Goal: Task Accomplishment & Management: Use online tool/utility

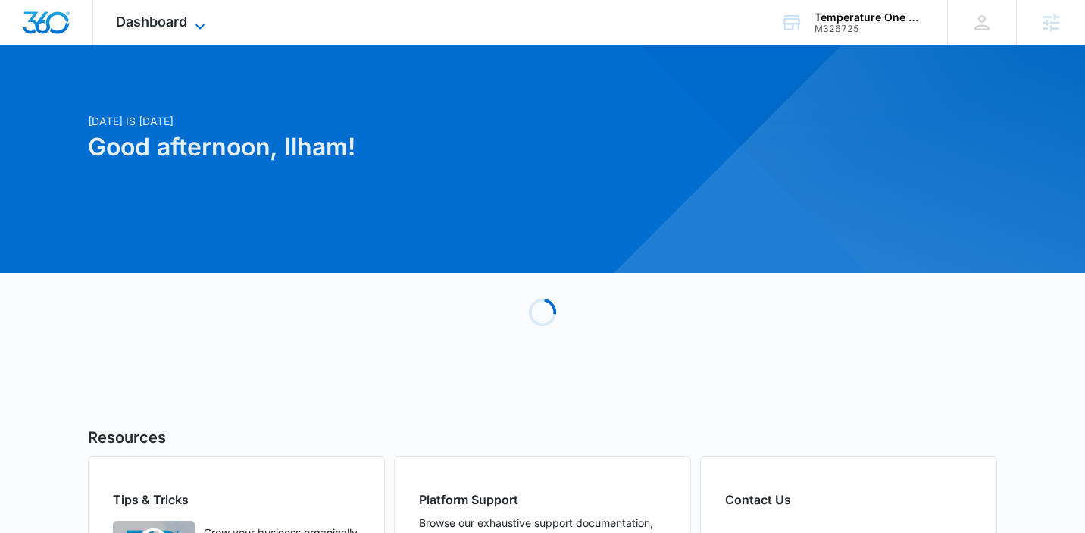
click at [155, 21] on span "Dashboard" at bounding box center [151, 22] width 71 height 16
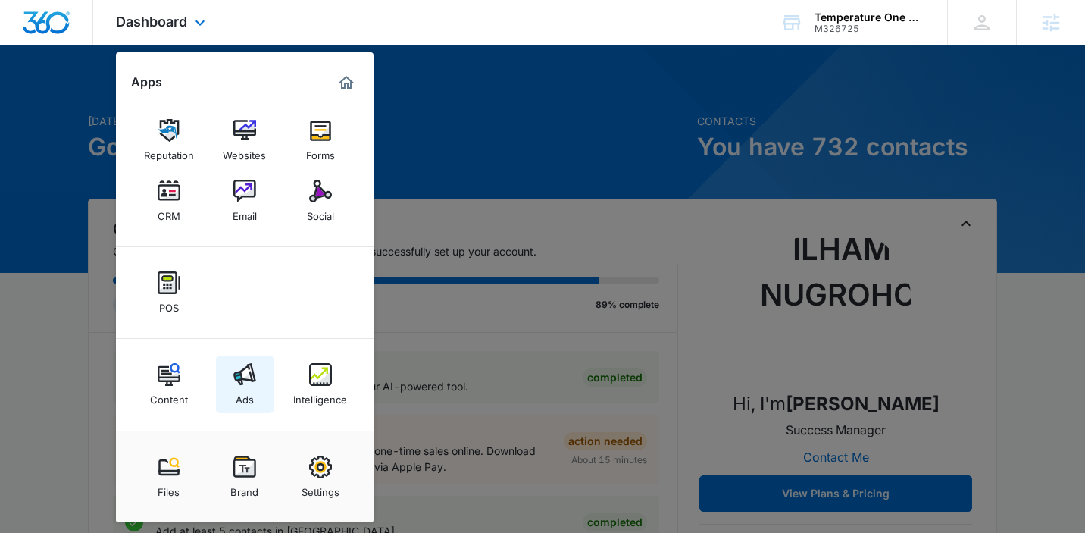
click at [233, 383] on img at bounding box center [244, 374] width 23 height 23
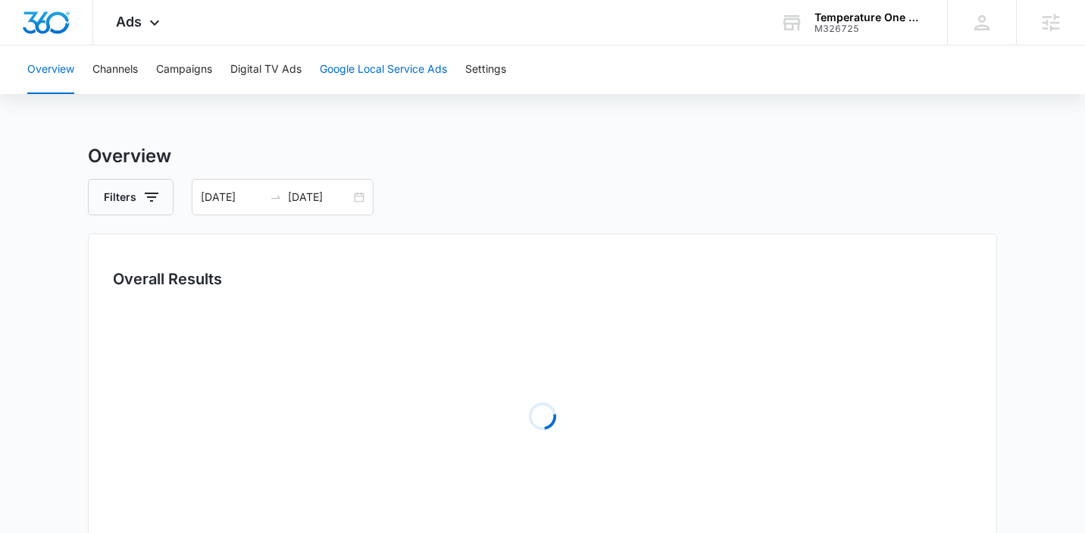
click at [369, 67] on button "Google Local Service Ads" at bounding box center [383, 69] width 127 height 48
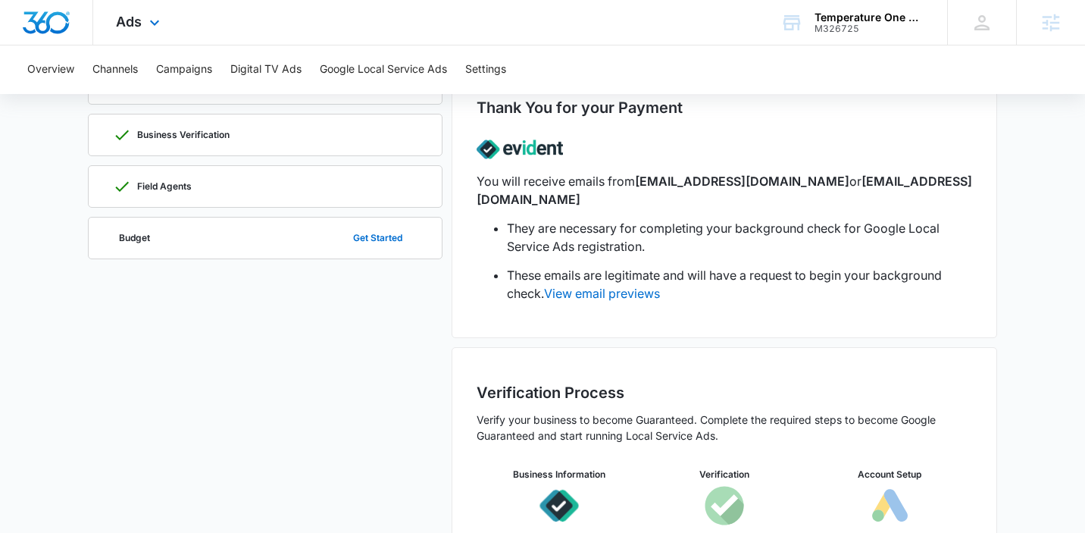
scroll to position [198, 0]
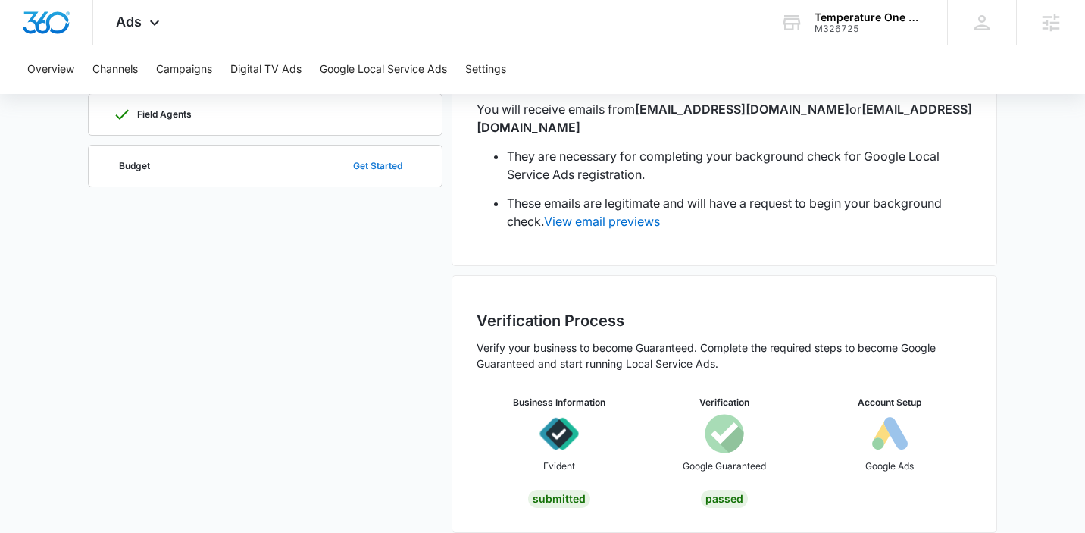
click at [363, 169] on button "Get Started" at bounding box center [378, 166] width 80 height 36
